Goal: Transaction & Acquisition: Purchase product/service

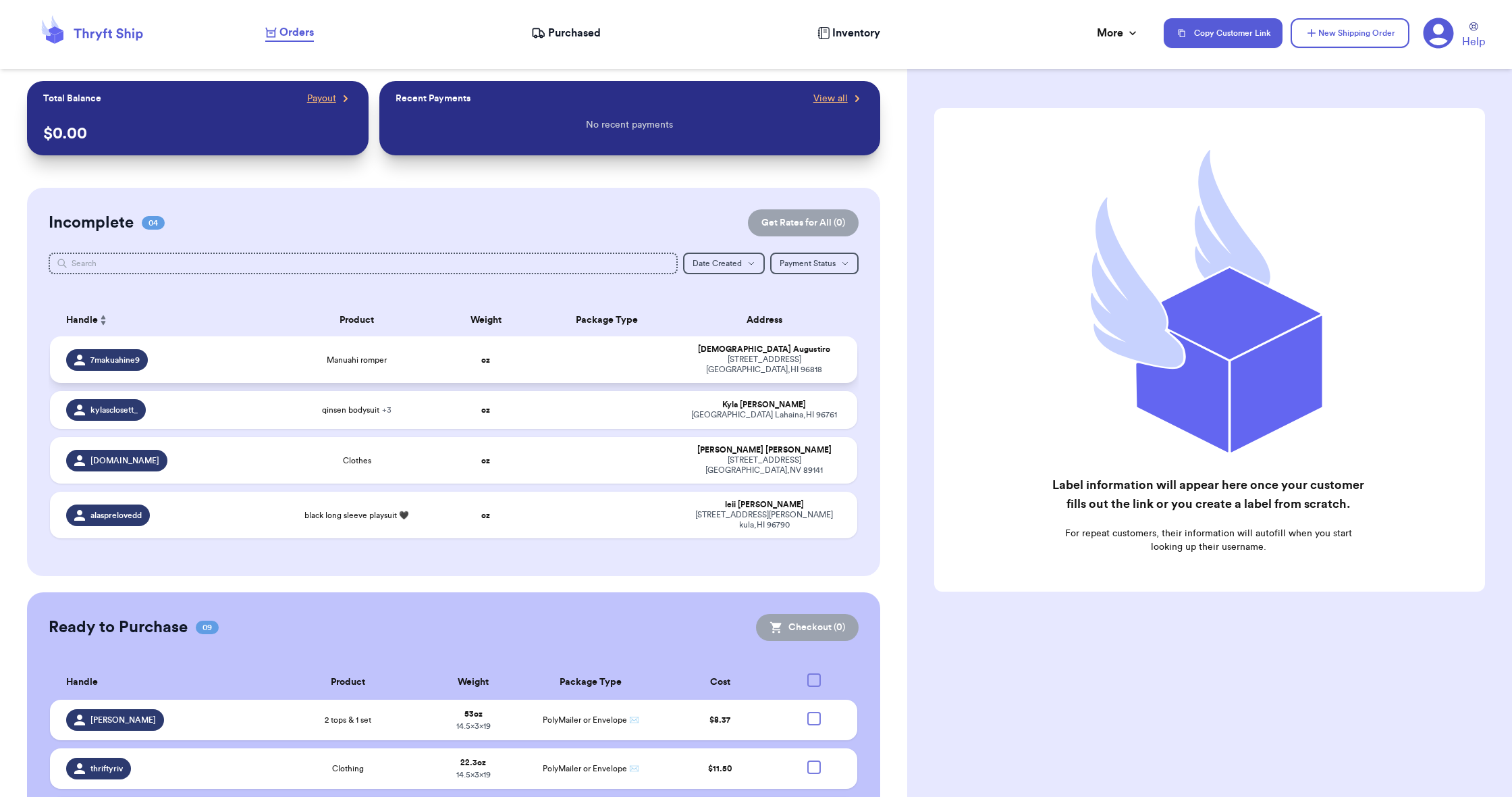
click at [566, 362] on td at bounding box center [607, 359] width 145 height 47
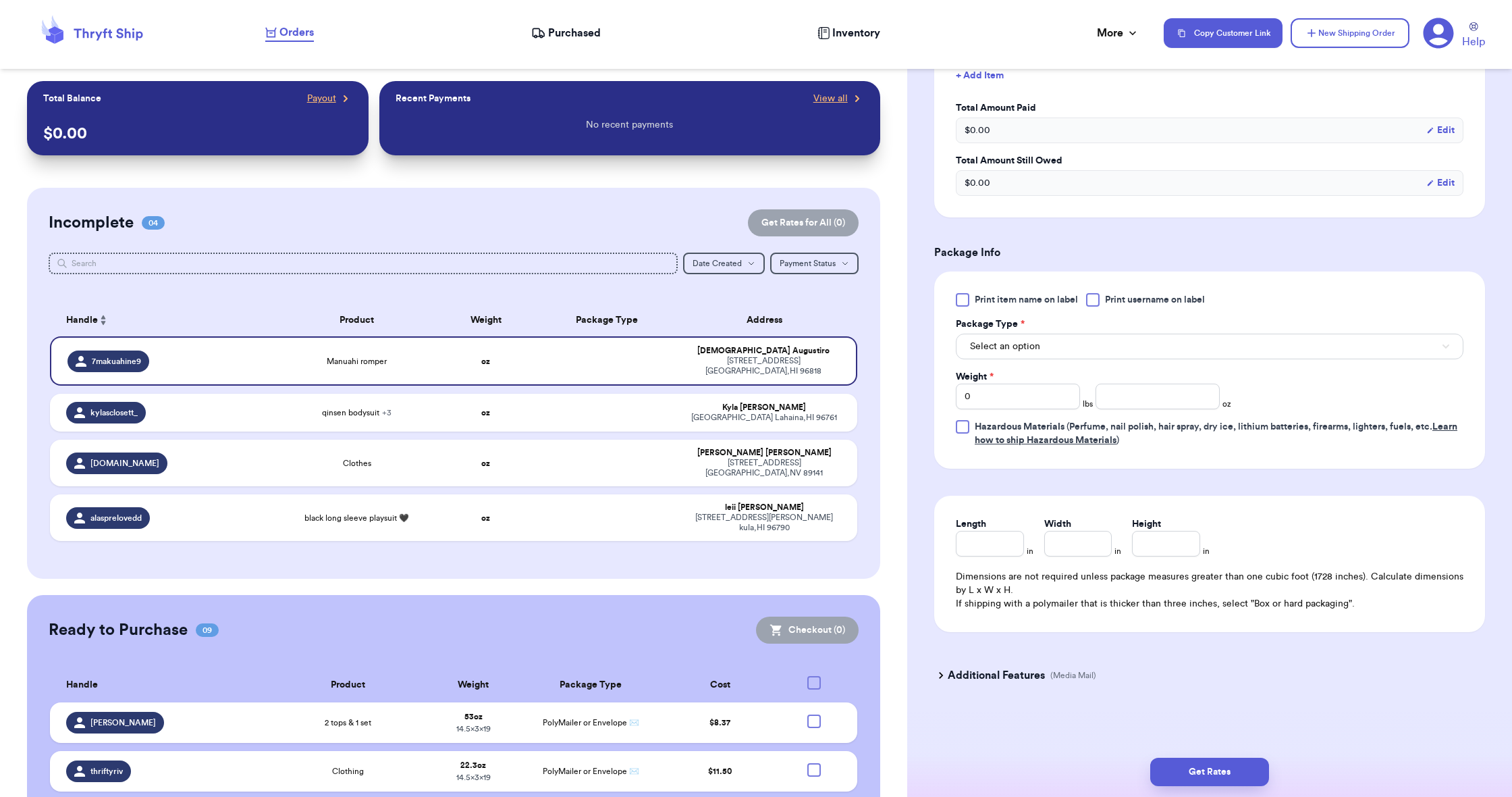
scroll to position [408, 0]
click at [1010, 343] on span "Select an option" at bounding box center [1005, 346] width 70 height 13
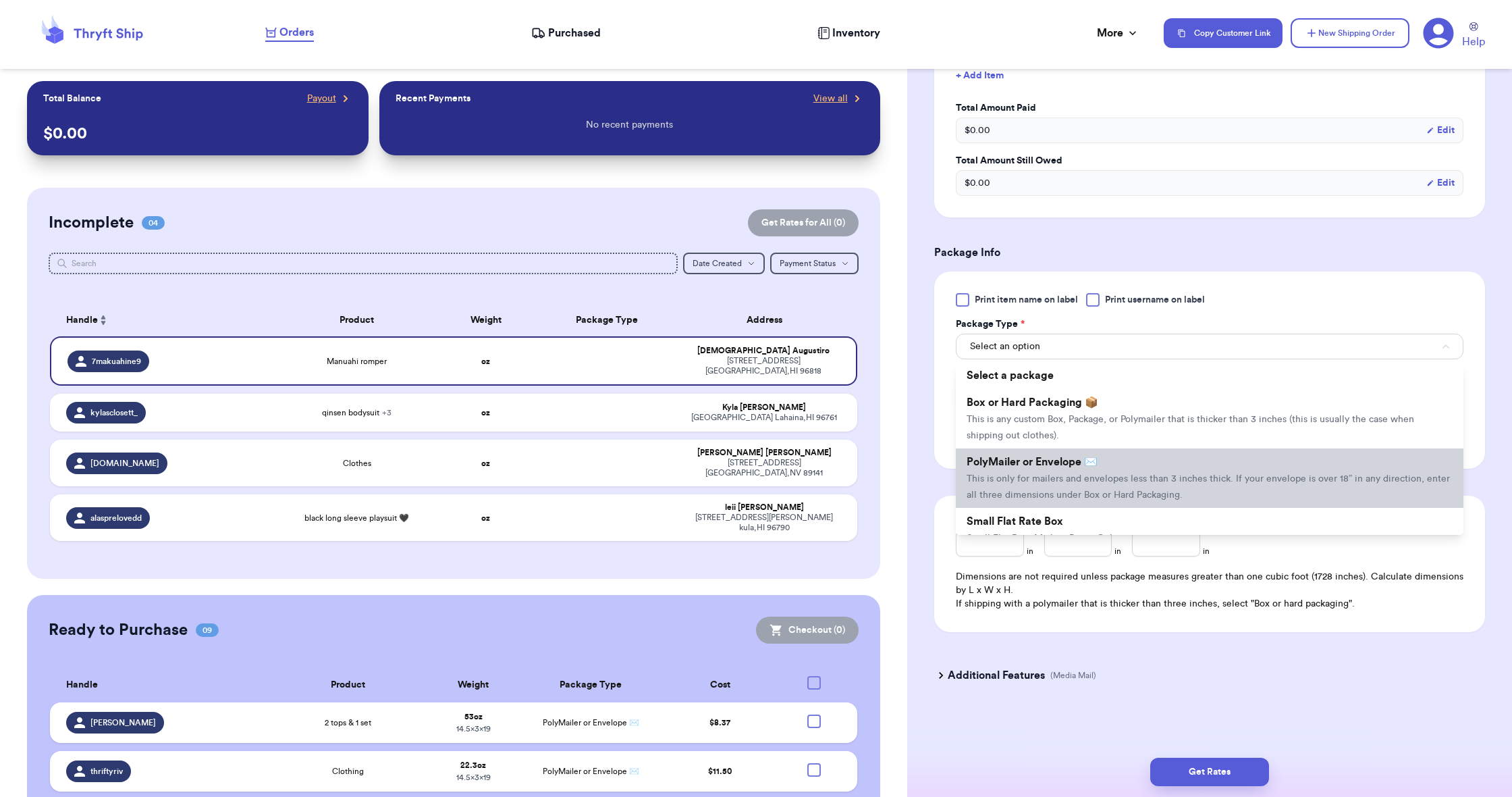
click at [995, 461] on span "PolyMailer or Envelope ✉️" at bounding box center [1032, 462] width 131 height 11
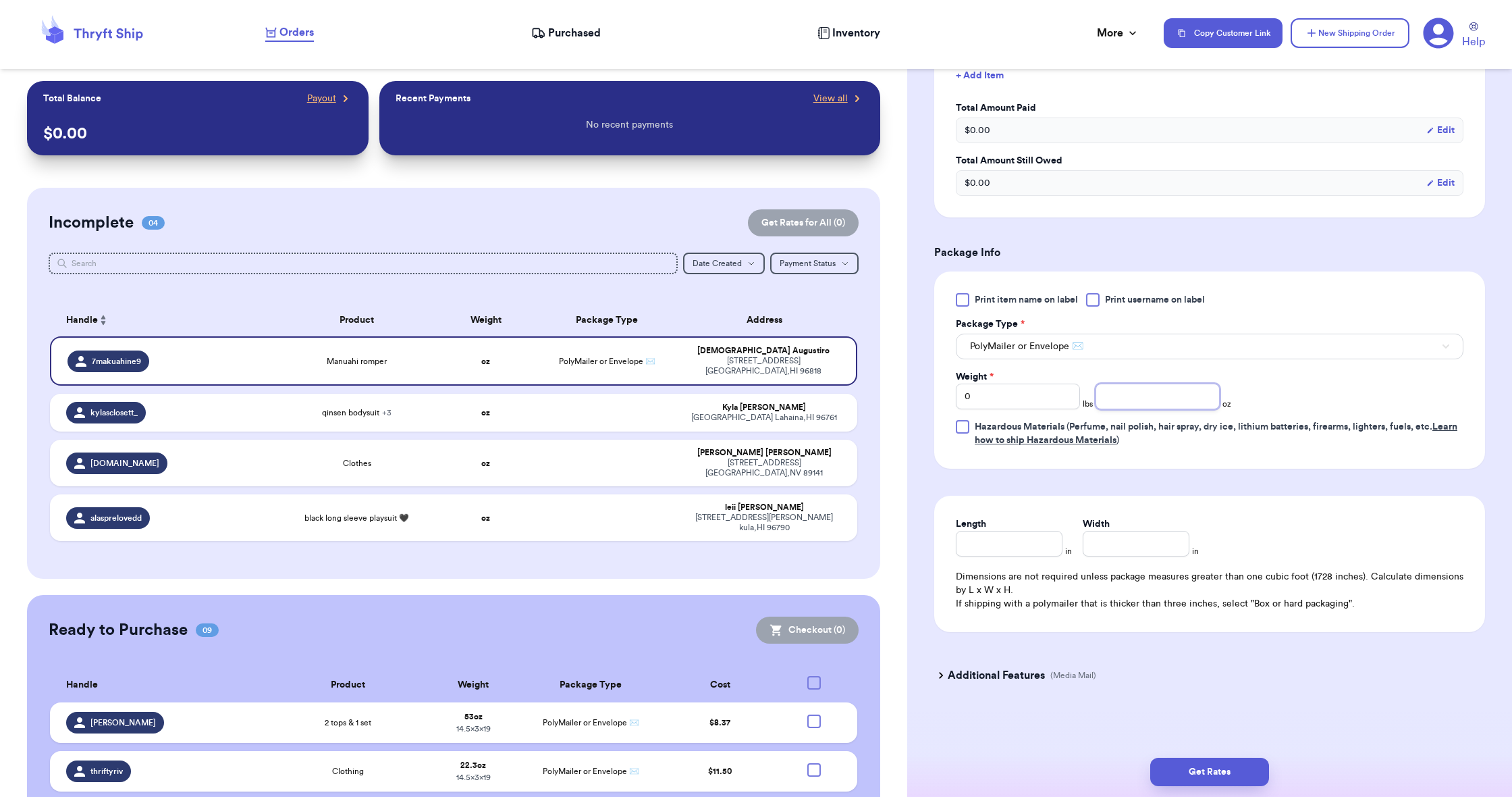
click at [1096, 391] on input "number" at bounding box center [1158, 396] width 124 height 26
type input "13.5"
click at [1000, 531] on input "Length" at bounding box center [1009, 543] width 106 height 26
type input "19"
click at [1096, 538] on input "Width *" at bounding box center [1136, 543] width 106 height 26
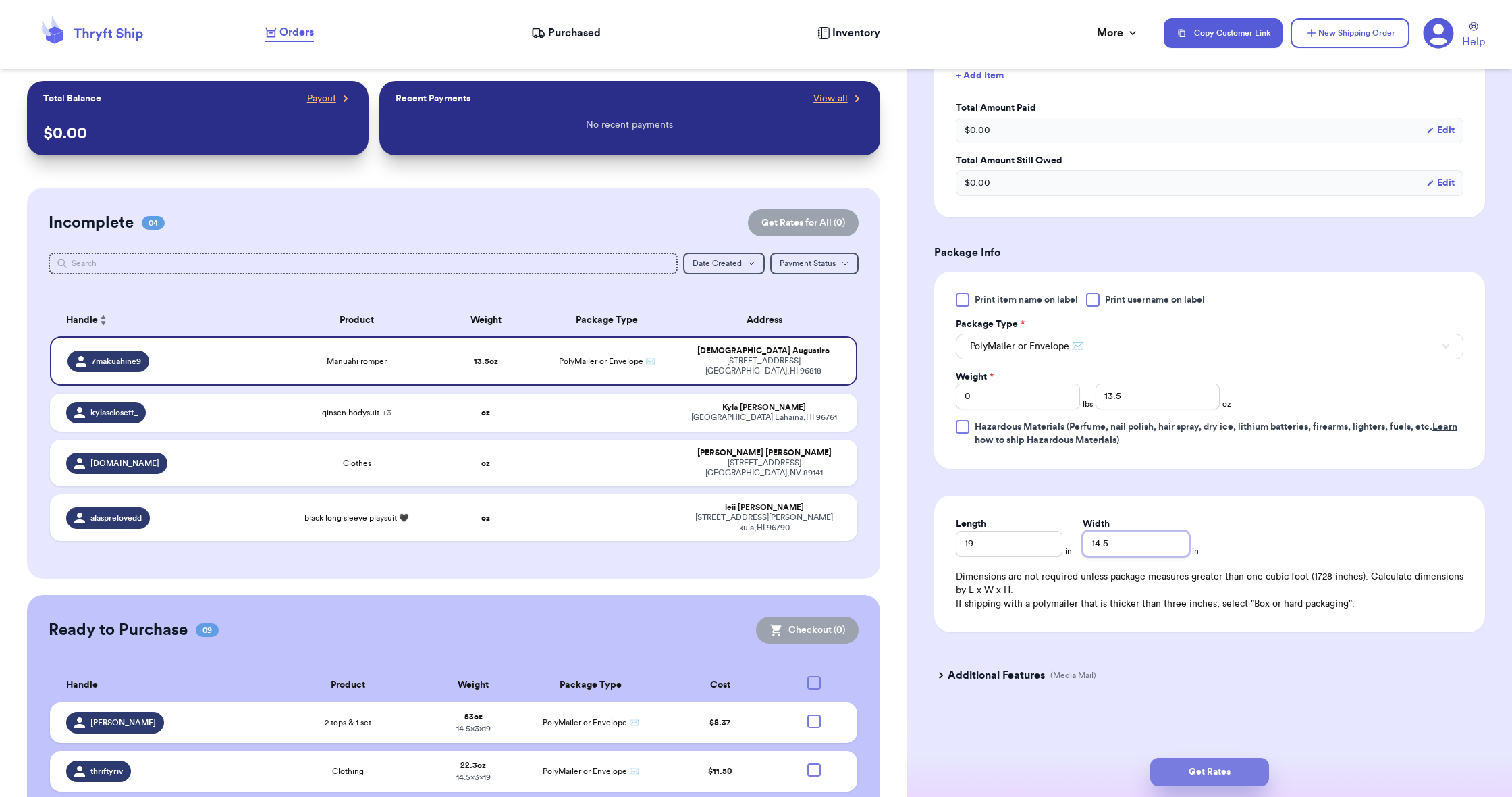
type input "14.5"
click at [1187, 768] on button "Get Rates" at bounding box center [1209, 771] width 119 height 28
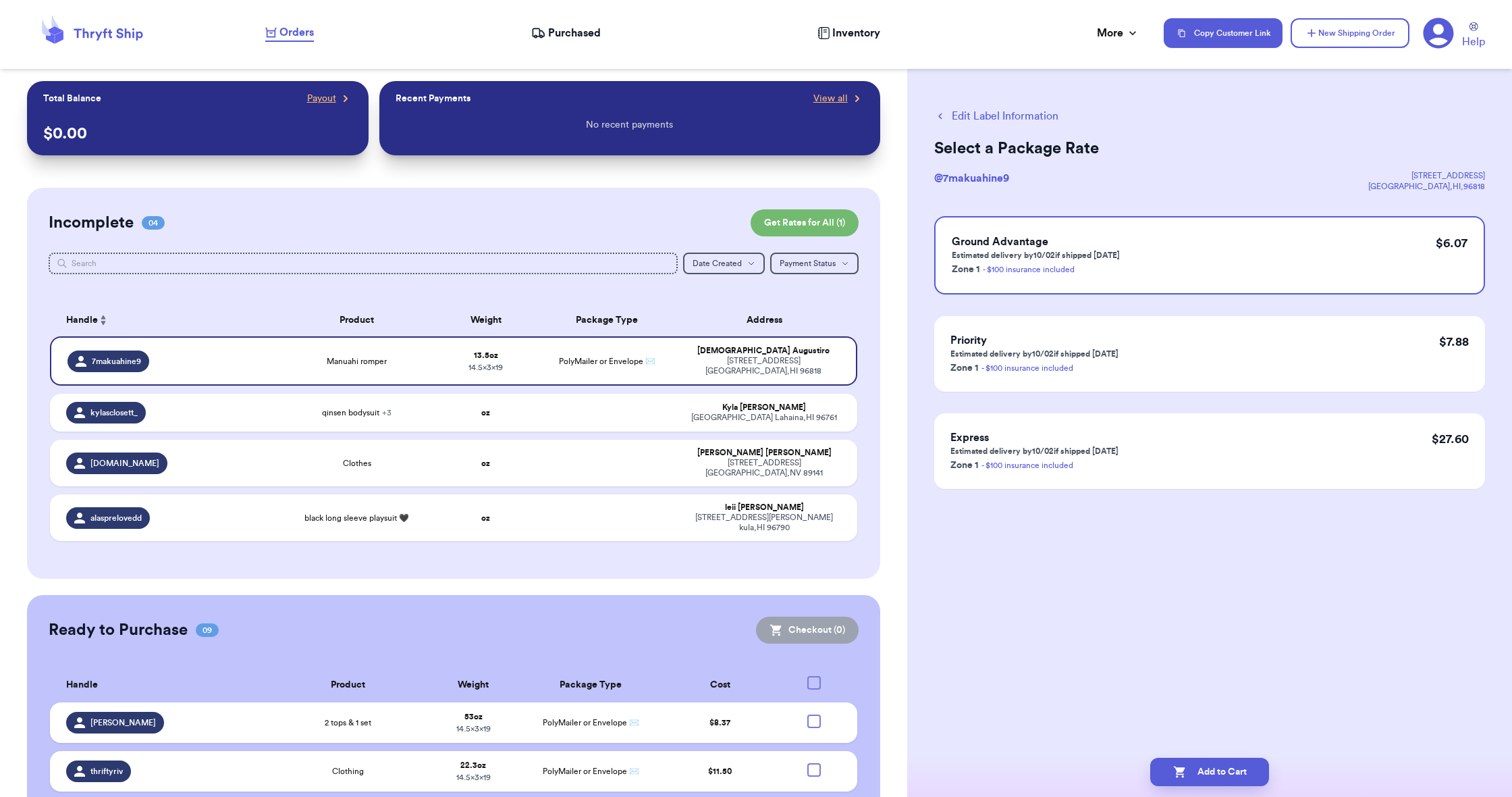
scroll to position [0, 0]
click at [1206, 773] on button "Add to Cart" at bounding box center [1209, 771] width 119 height 28
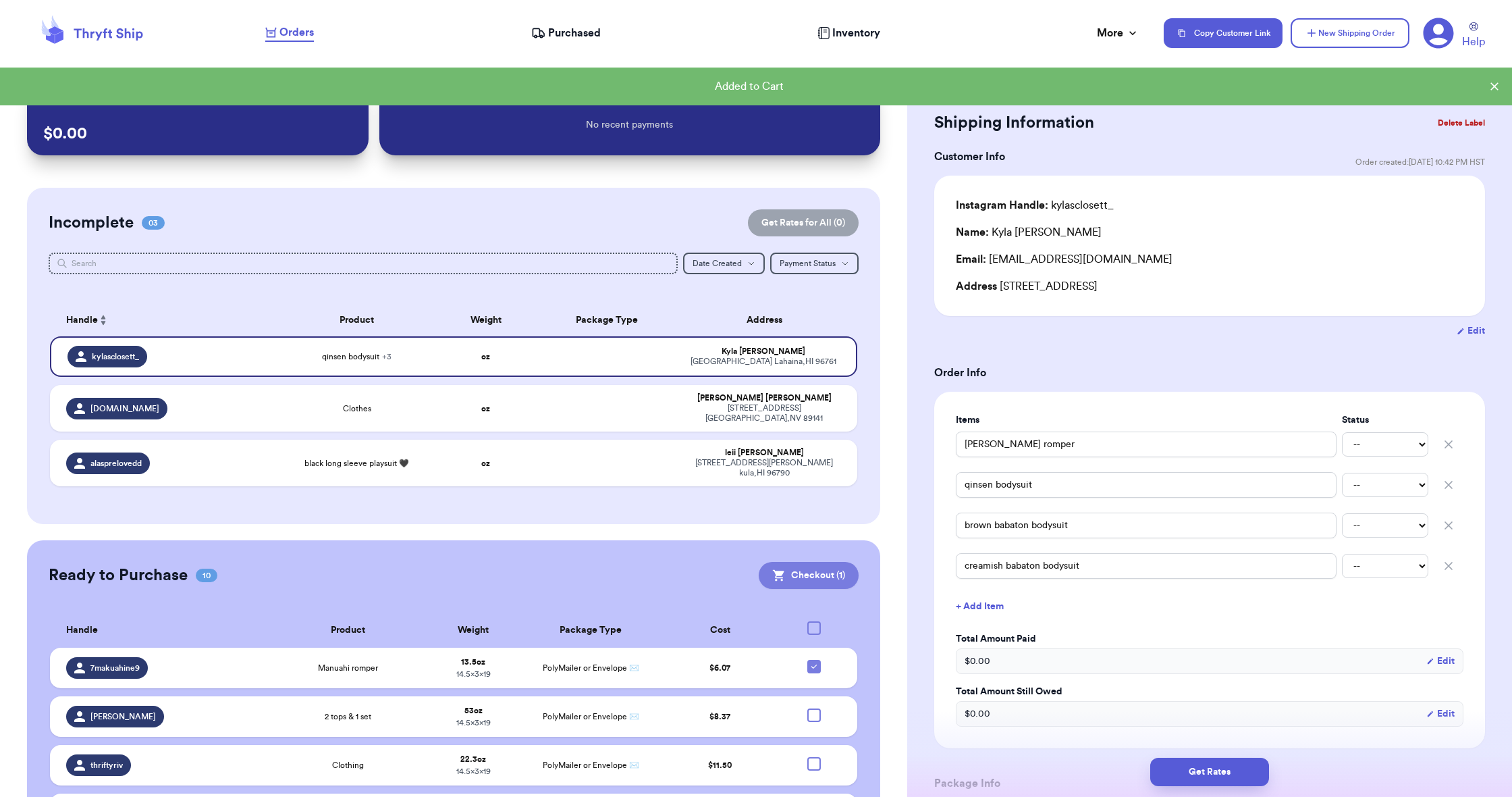
click at [806, 565] on button "Checkout ( 1 )" at bounding box center [809, 575] width 100 height 27
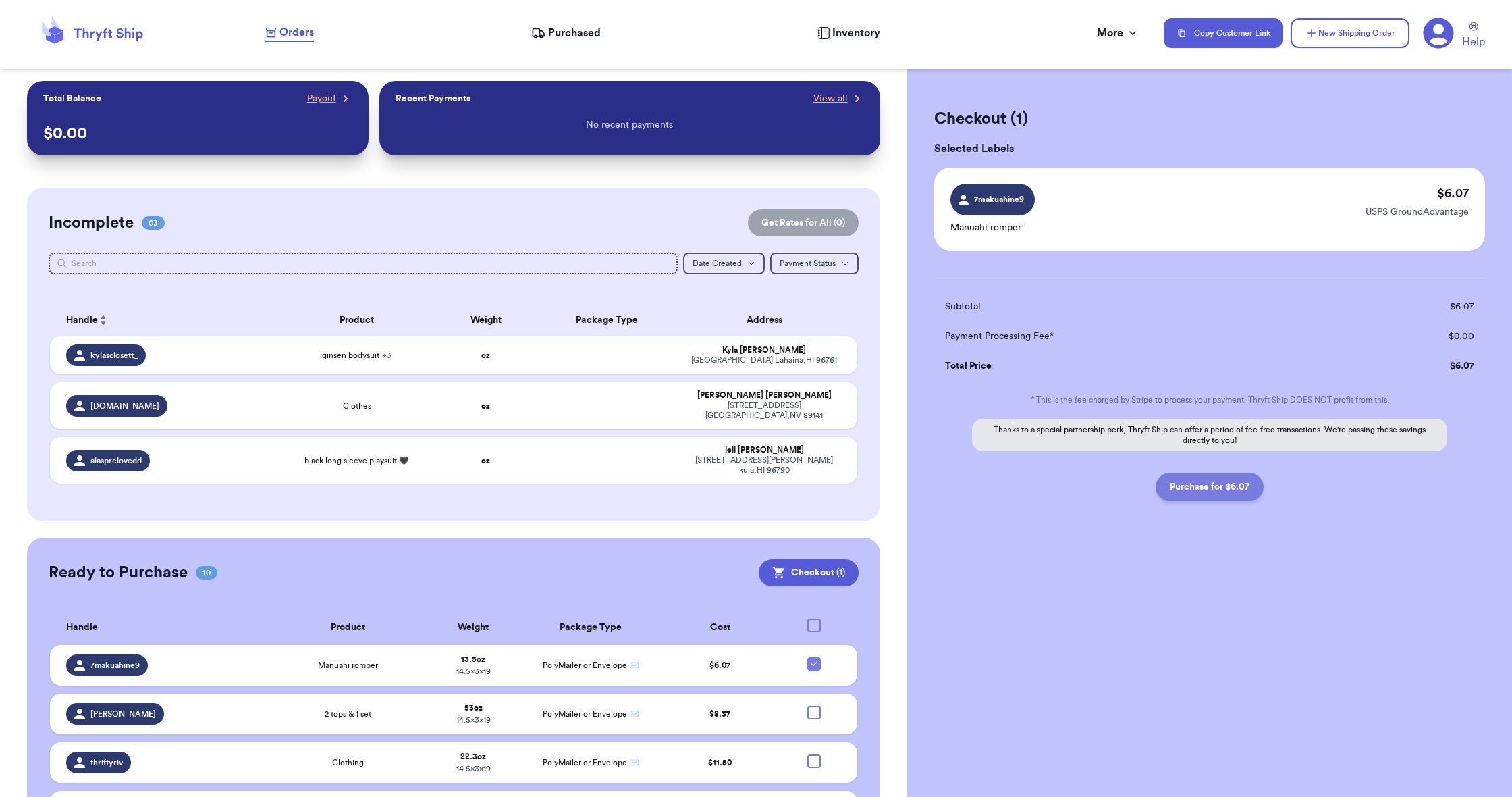
click at [1207, 487] on button "Purchase for $6.07" at bounding box center [1209, 486] width 108 height 28
checkbox input "false"
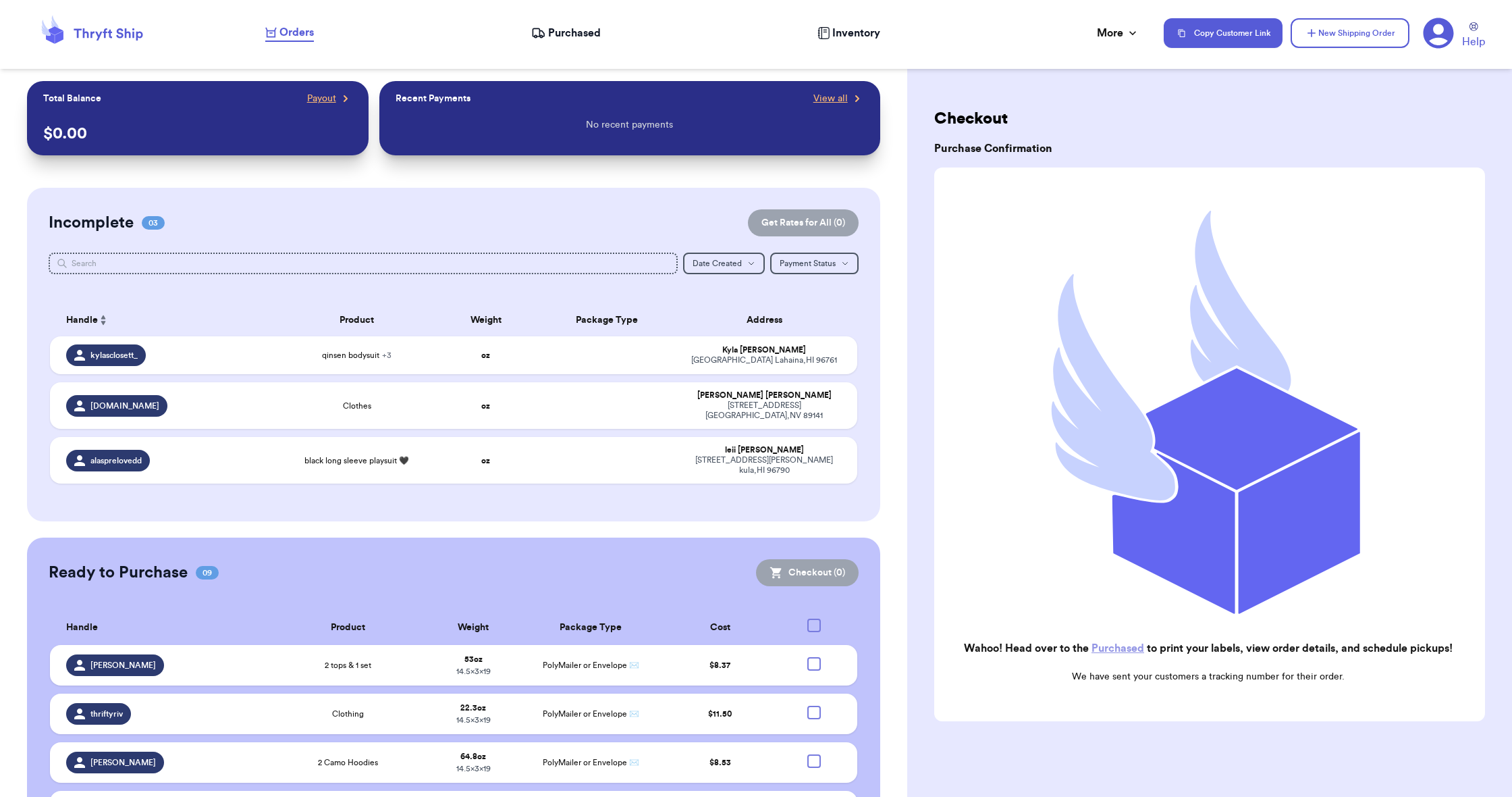
click at [578, 34] on span "Purchased" at bounding box center [574, 33] width 53 height 16
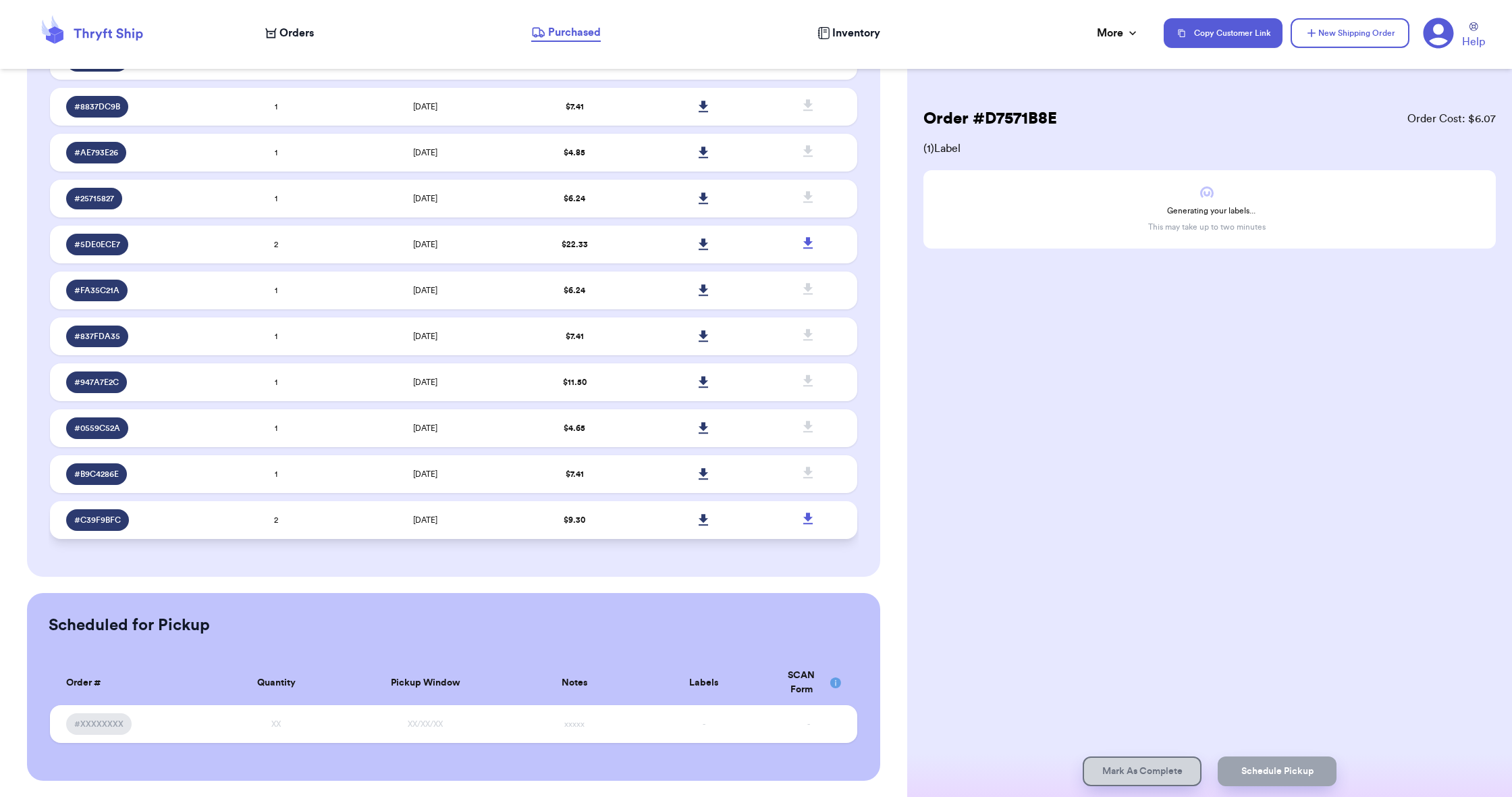
scroll to position [689, 0]
click at [655, 524] on td at bounding box center [704, 520] width 129 height 38
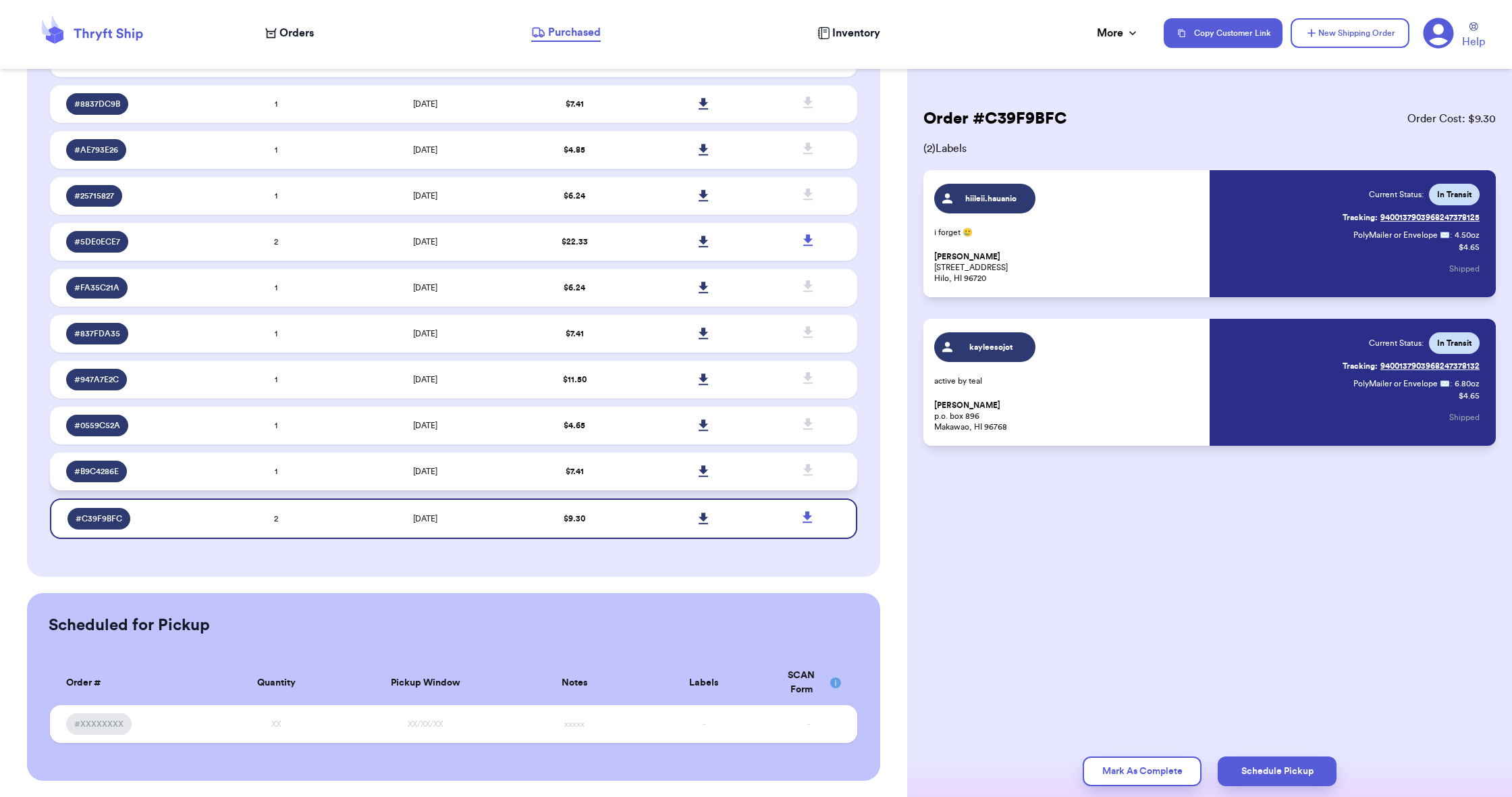
click at [651, 481] on td at bounding box center [704, 471] width 129 height 38
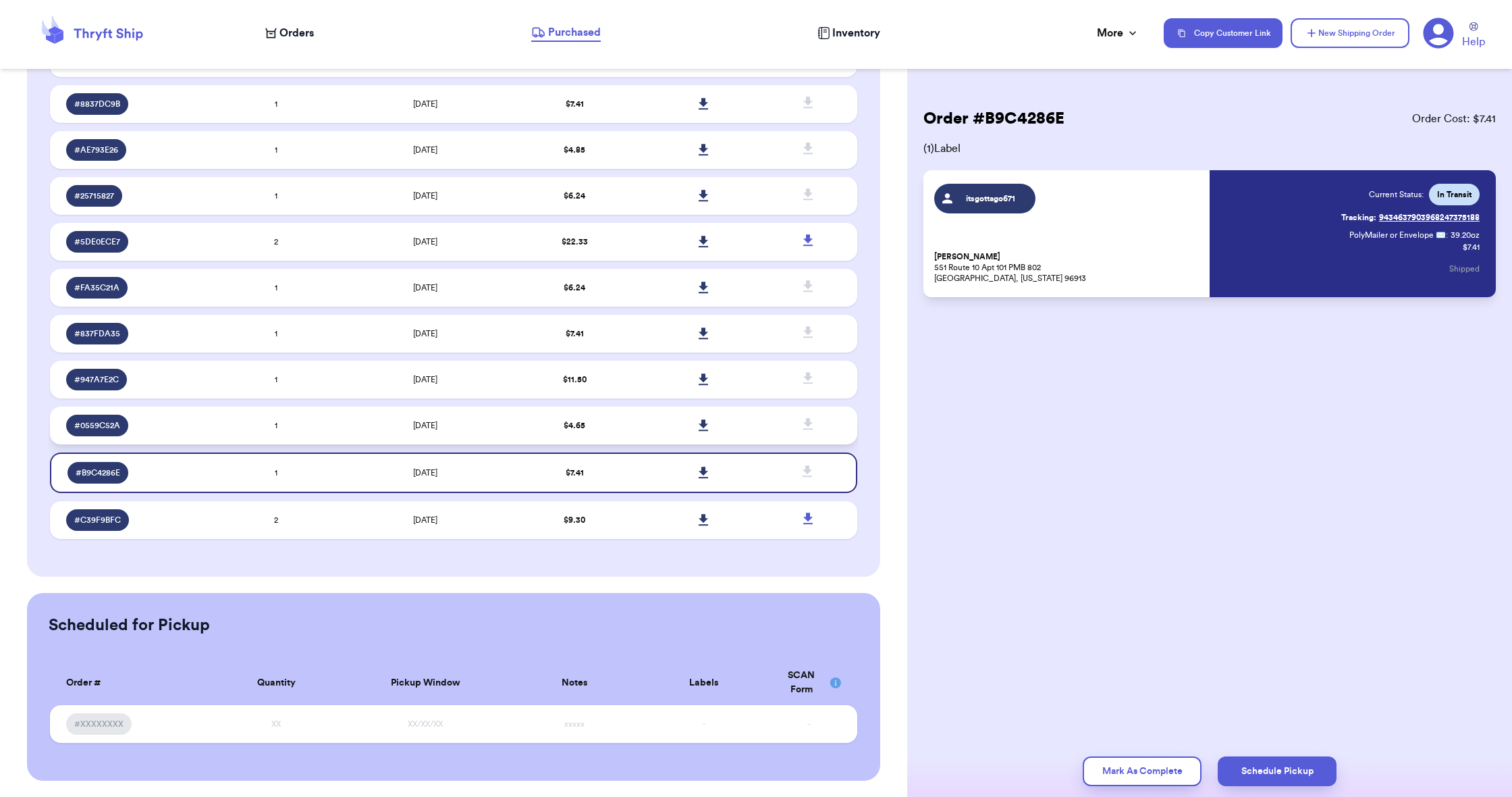
click at [627, 428] on td "$ 4.65" at bounding box center [574, 425] width 129 height 38
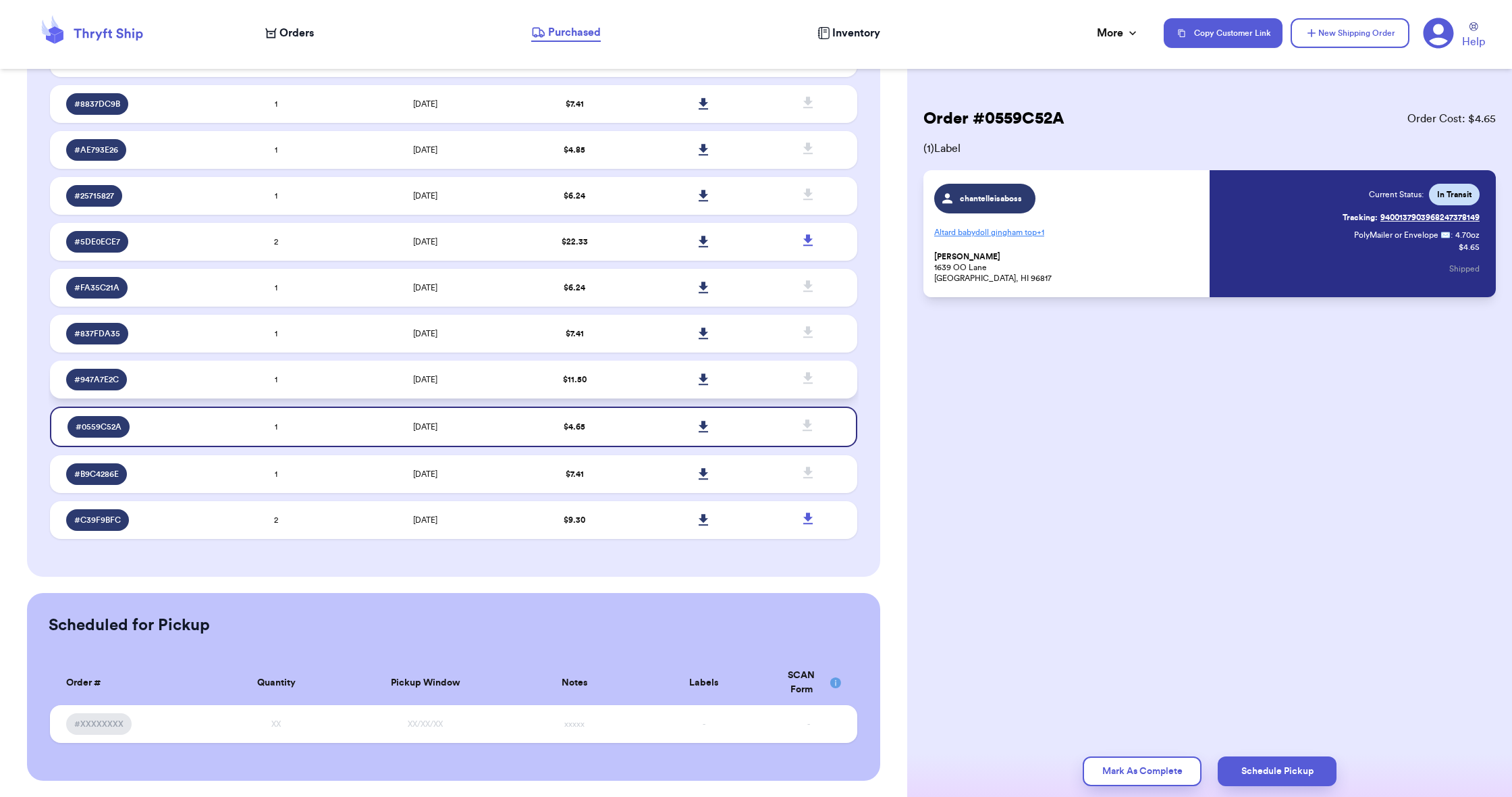
click at [635, 394] on td "$ 11.50" at bounding box center [574, 379] width 129 height 38
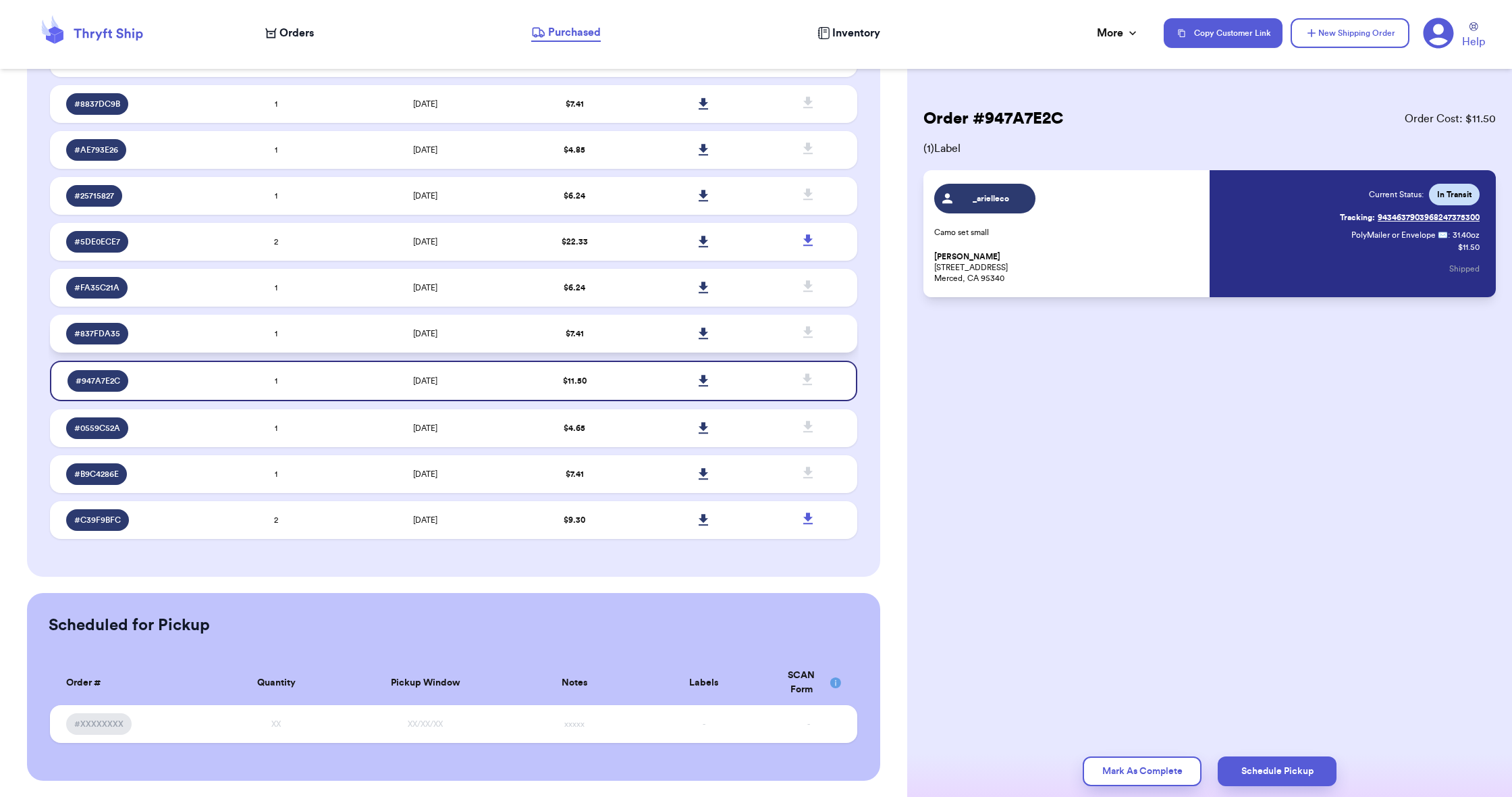
scroll to position [0, 0]
click at [640, 344] on td at bounding box center [704, 333] width 129 height 38
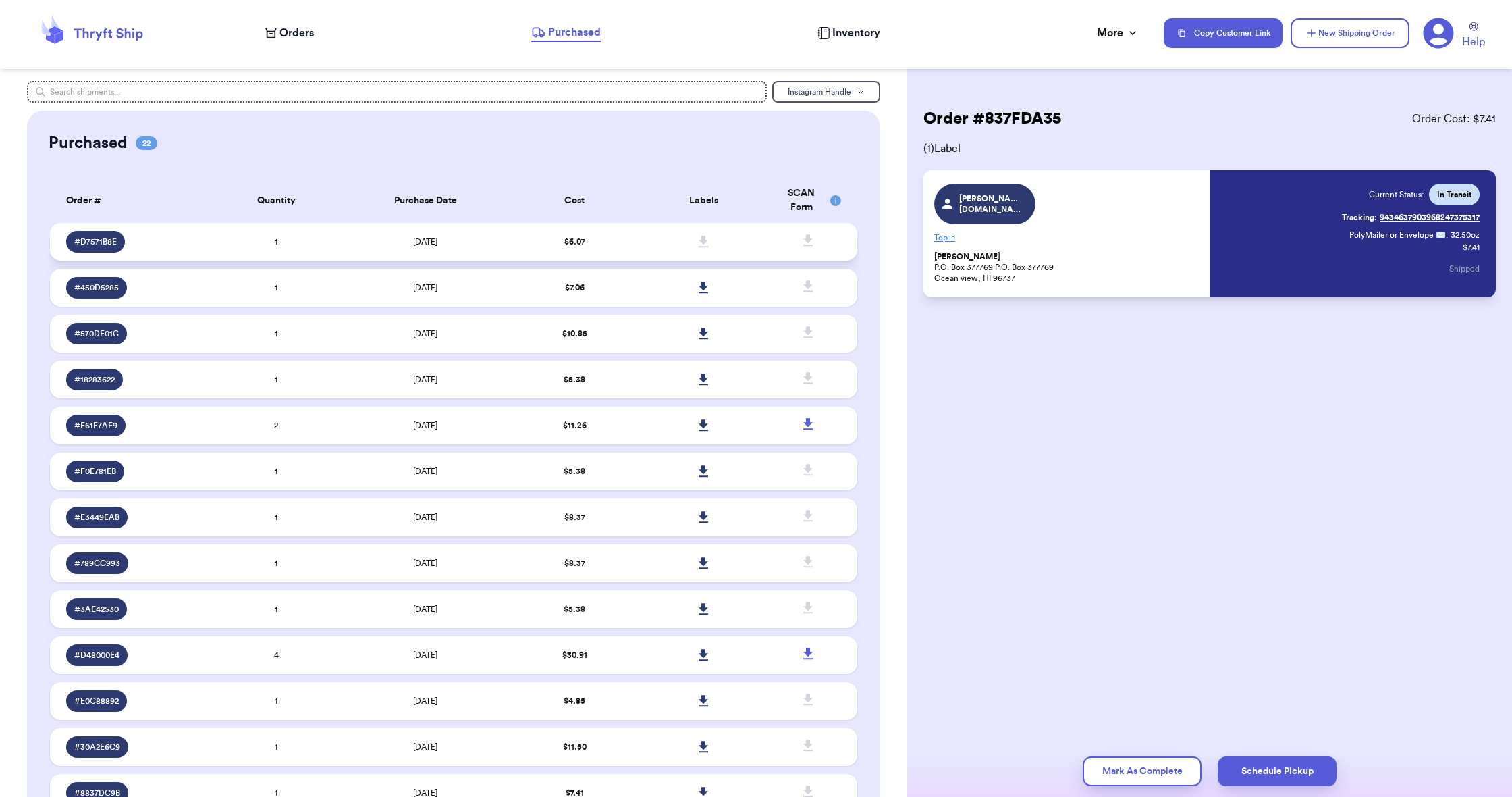
click at [653, 257] on td at bounding box center [704, 241] width 129 height 38
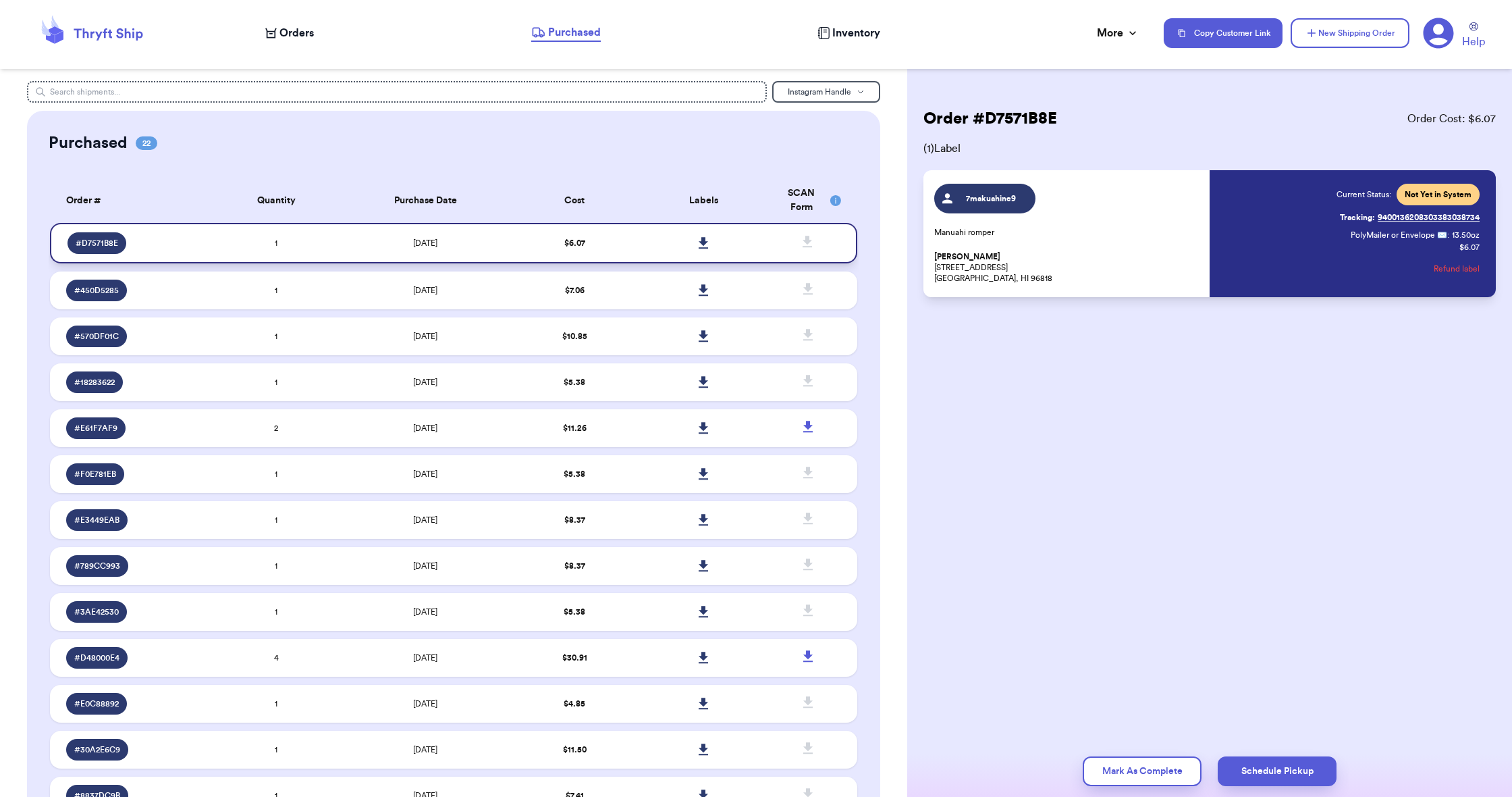
click at [701, 248] on icon at bounding box center [703, 242] width 10 height 11
